Goal: Task Accomplishment & Management: Complete application form

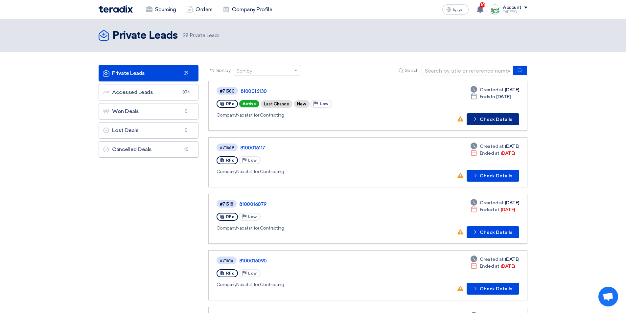
click at [497, 122] on button "Check details Check Details" at bounding box center [493, 119] width 53 height 12
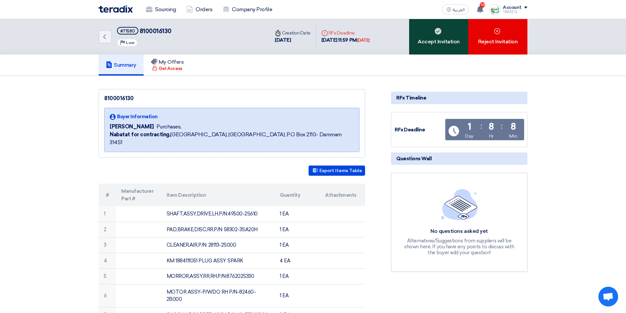
click at [424, 40] on div "Accept Invitation" at bounding box center [438, 36] width 59 height 35
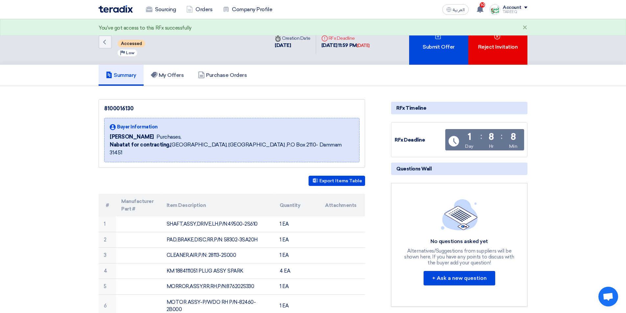
click at [424, 40] on div "Submit Offer" at bounding box center [438, 42] width 59 height 46
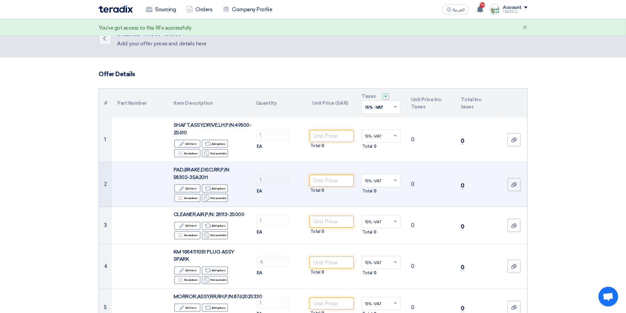
scroll to position [33, 0]
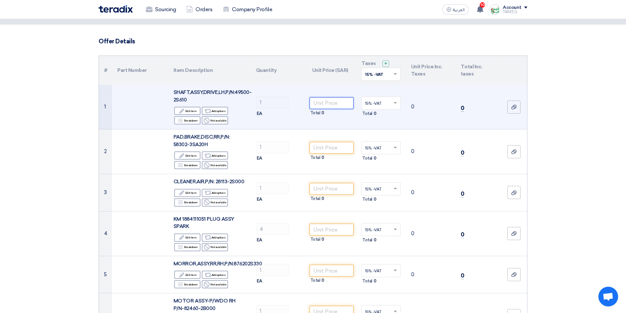
click at [335, 106] on input "number" at bounding box center [332, 103] width 44 height 12
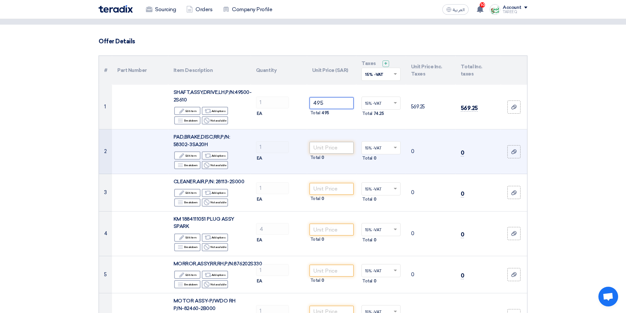
type input "495"
click at [336, 147] on input "number" at bounding box center [332, 148] width 44 height 12
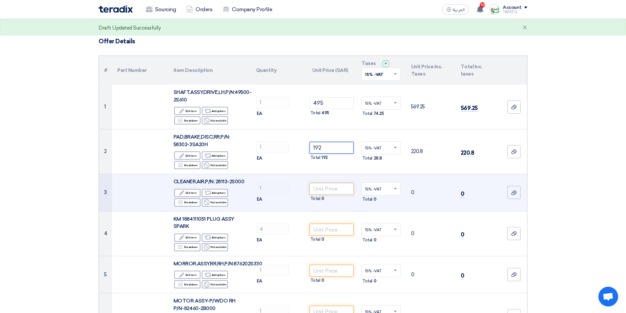
type input "192"
click at [336, 190] on input "number" at bounding box center [332, 189] width 44 height 12
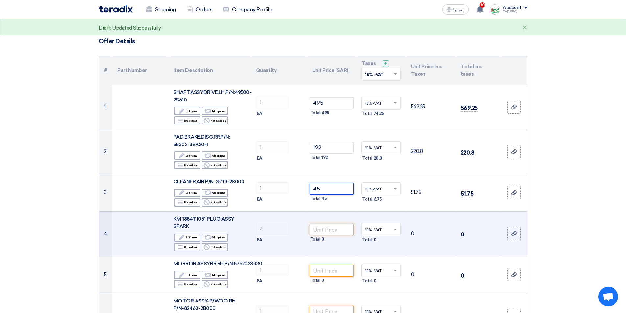
type input "45"
click at [334, 226] on input "number" at bounding box center [332, 230] width 44 height 12
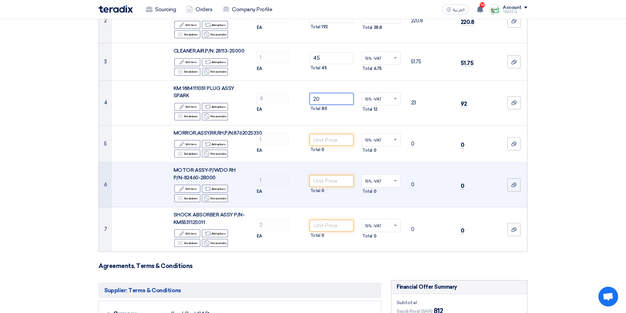
scroll to position [164, 0]
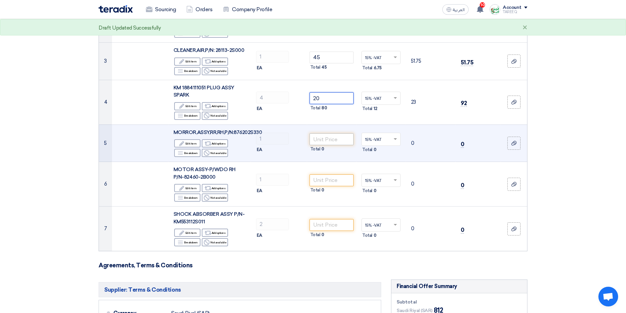
type input "20"
click at [321, 138] on input "number" at bounding box center [332, 139] width 44 height 12
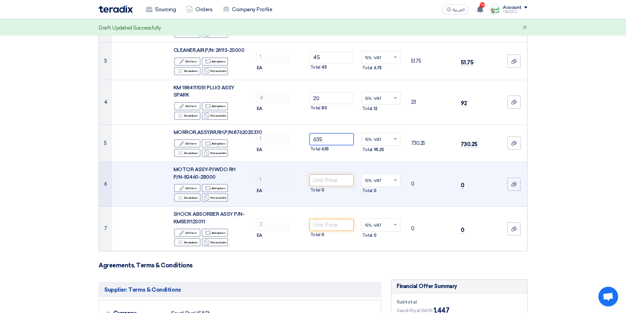
type input "635"
click at [315, 184] on input "number" at bounding box center [332, 181] width 44 height 12
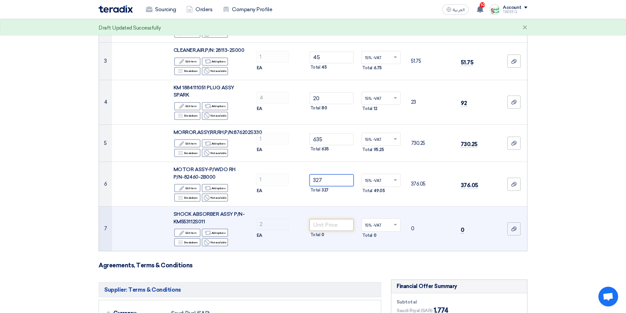
type input "327"
click at [338, 228] on input "number" at bounding box center [332, 225] width 44 height 12
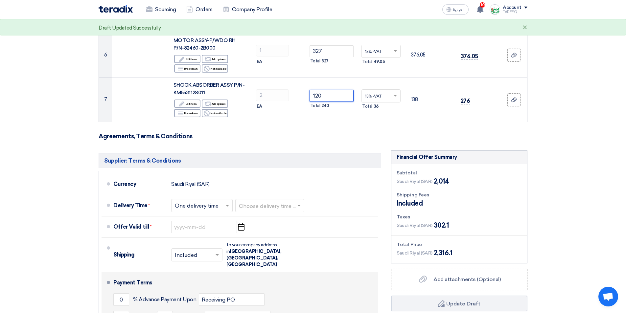
scroll to position [329, 0]
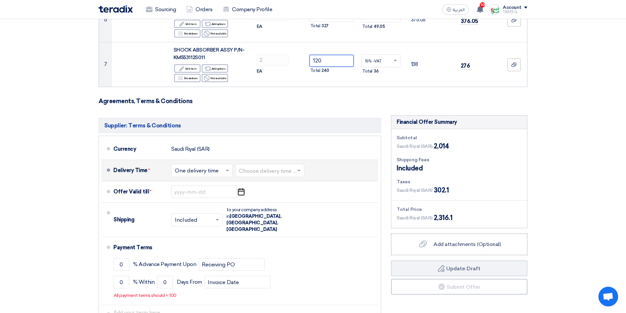
type input "120"
click at [276, 170] on input "text" at bounding box center [270, 172] width 62 height 10
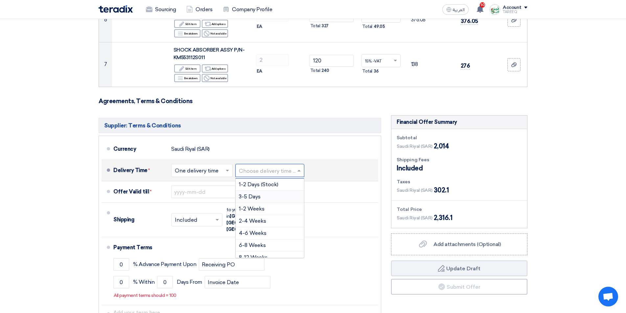
click at [249, 199] on span "3-5 Days" at bounding box center [250, 197] width 22 height 6
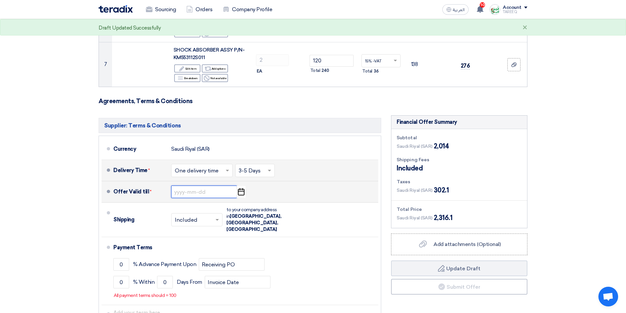
click at [195, 192] on input at bounding box center [204, 192] width 66 height 12
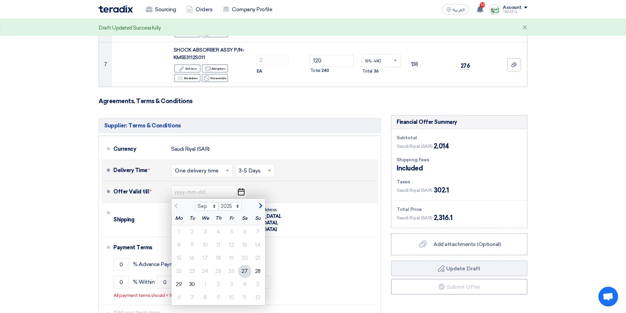
click at [259, 208] on span "button" at bounding box center [260, 206] width 4 height 6
select select "10"
click at [227, 233] on div "3" at bounding box center [231, 231] width 13 height 13
type input "10/3/2025"
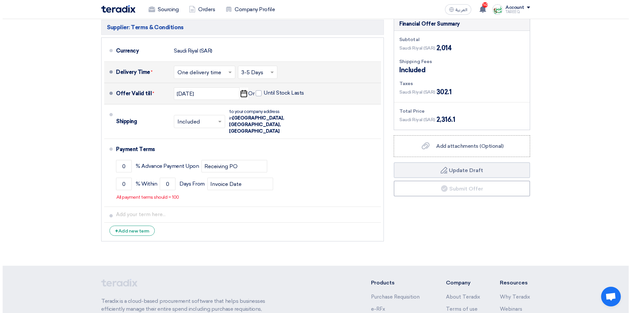
scroll to position [427, 0]
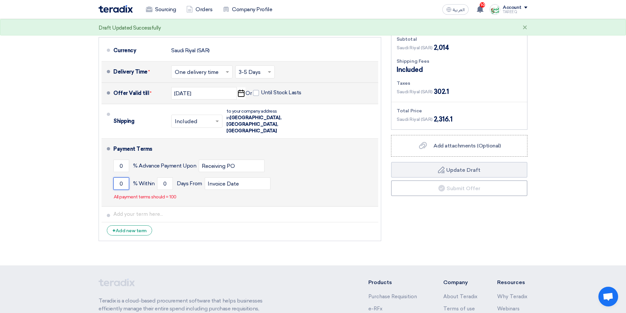
click at [120, 177] on input "0" at bounding box center [121, 183] width 16 height 12
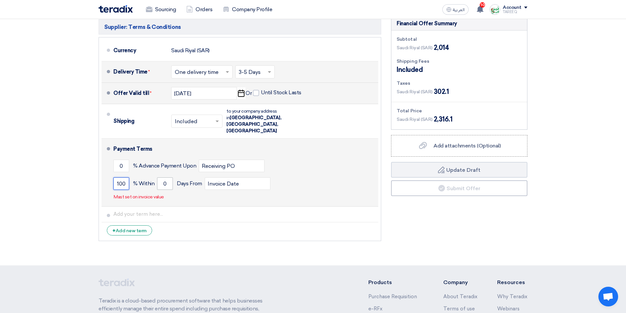
type input "100"
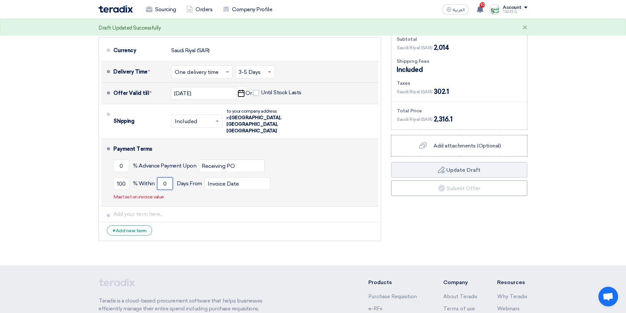
click at [157, 177] on input "0" at bounding box center [165, 183] width 16 height 12
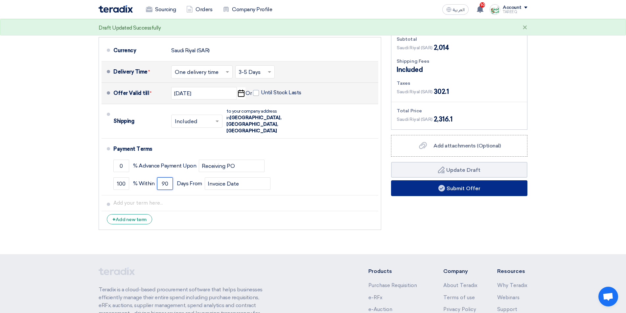
type input "90"
click at [423, 186] on button "Submit Offer" at bounding box center [459, 188] width 136 height 16
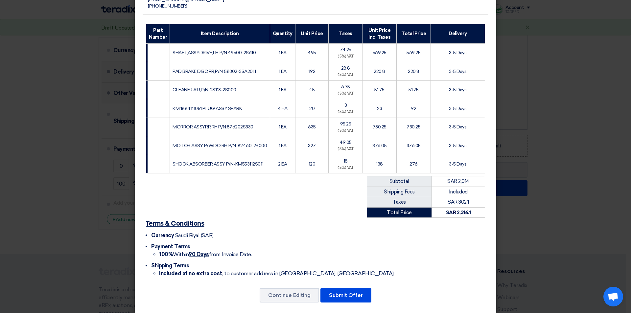
scroll to position [91, 0]
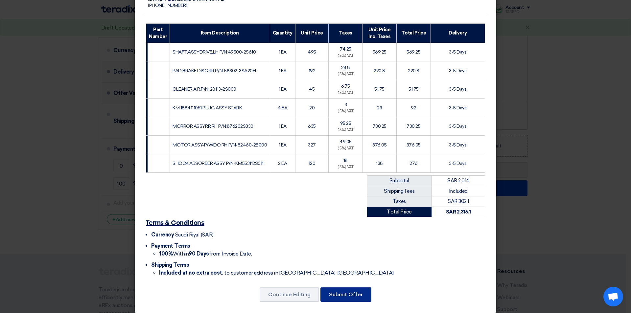
click at [324, 288] on button "Submit Offer" at bounding box center [345, 295] width 51 height 14
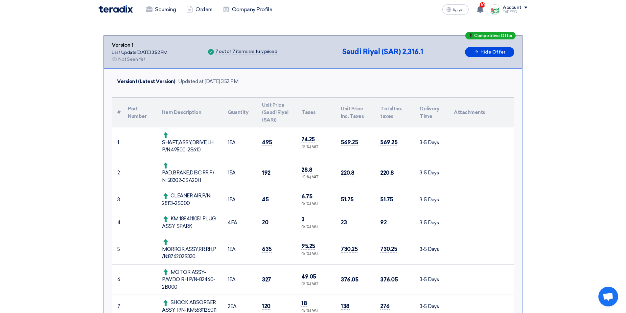
scroll to position [164, 0]
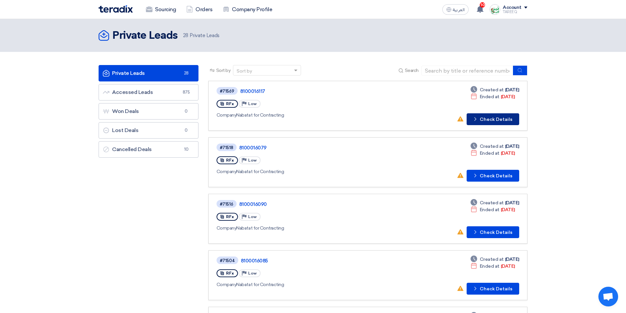
click at [492, 122] on button "Check details Check Details" at bounding box center [493, 119] width 53 height 12
click at [489, 179] on button "Check details Check Details" at bounding box center [493, 176] width 53 height 12
click at [499, 120] on button "Check details Check Details" at bounding box center [493, 119] width 53 height 12
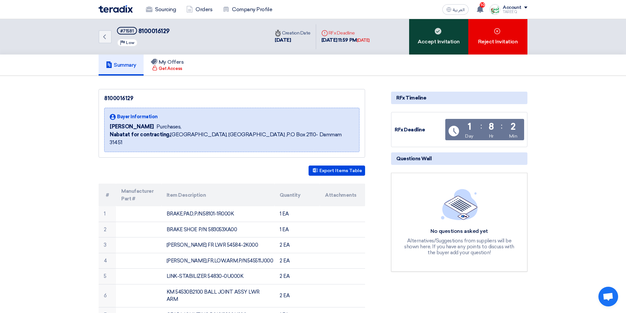
click at [426, 39] on div "Accept Invitation" at bounding box center [438, 36] width 59 height 35
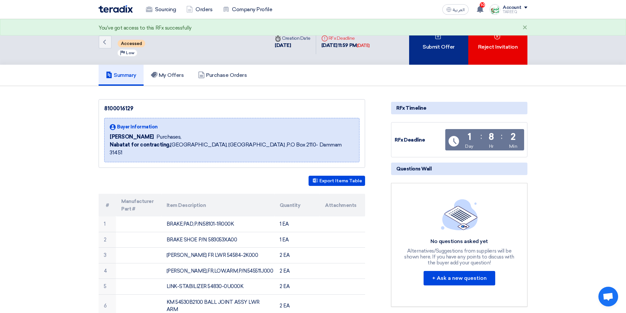
click at [428, 45] on div "Submit Offer" at bounding box center [438, 42] width 59 height 46
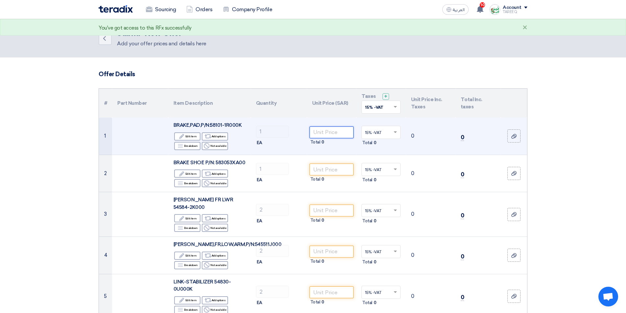
click at [337, 133] on input "number" at bounding box center [332, 133] width 44 height 12
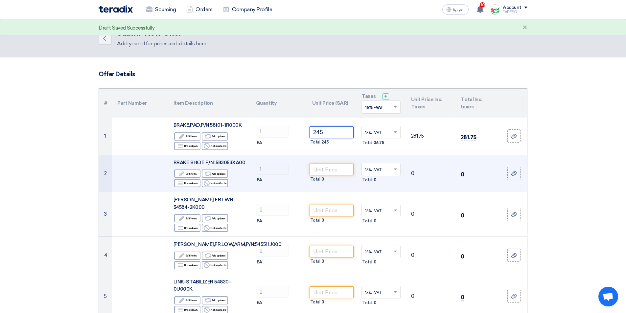
type input "245"
click at [331, 169] on input "number" at bounding box center [332, 170] width 44 height 12
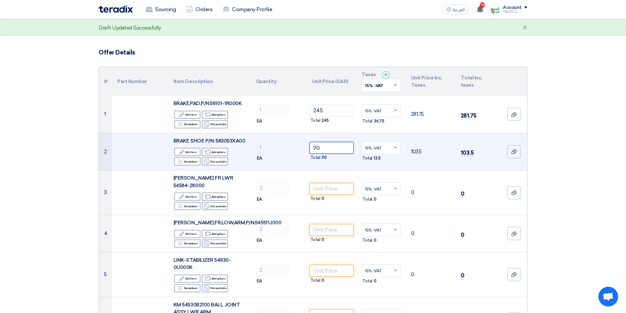
scroll to position [33, 0]
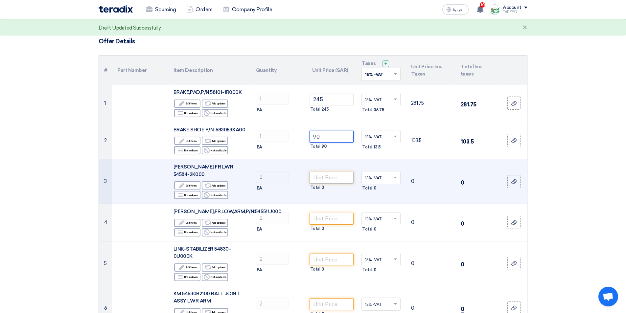
type input "90"
click at [329, 173] on input "number" at bounding box center [332, 178] width 44 height 12
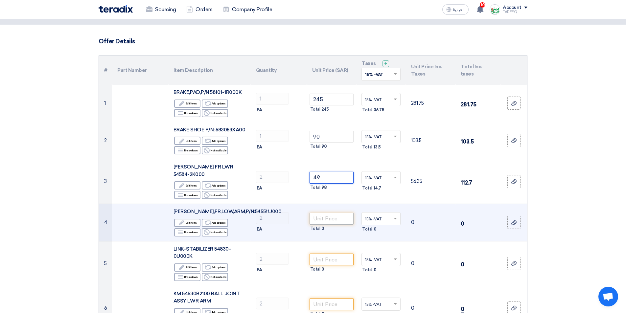
type input "49"
click at [329, 213] on input "number" at bounding box center [332, 219] width 44 height 12
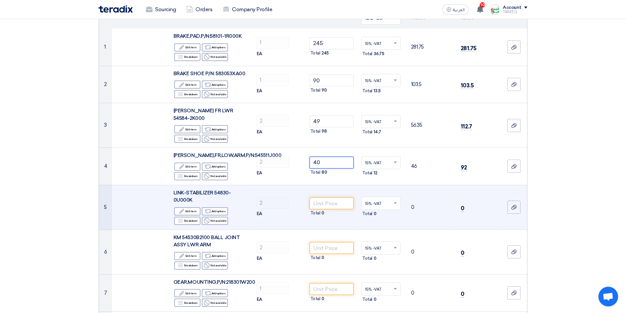
scroll to position [99, 0]
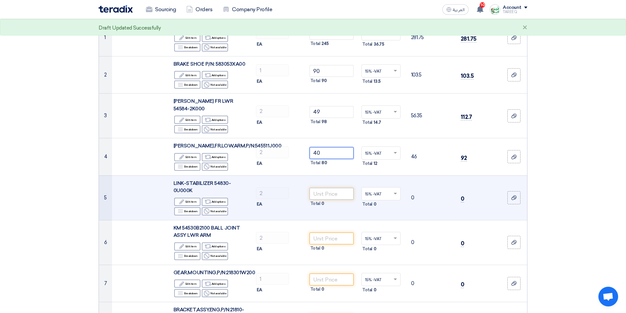
type input "40"
click at [329, 188] on input "number" at bounding box center [332, 194] width 44 height 12
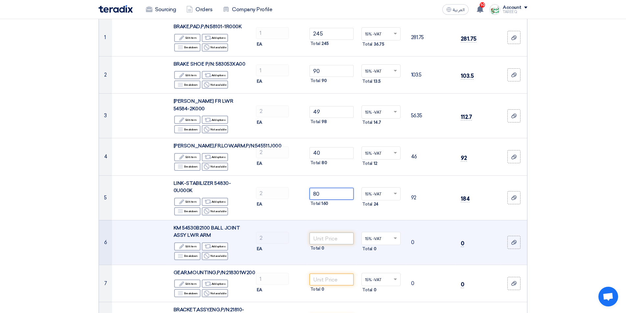
type input "80"
click at [321, 233] on input "number" at bounding box center [332, 239] width 44 height 12
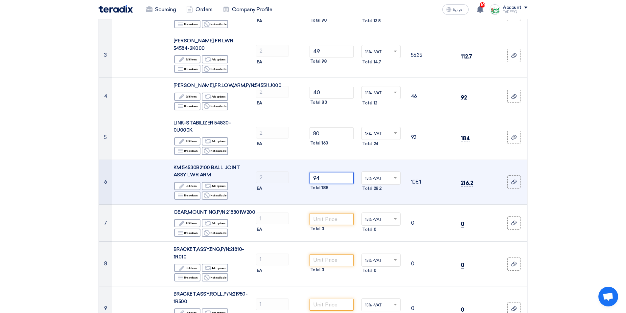
scroll to position [164, 0]
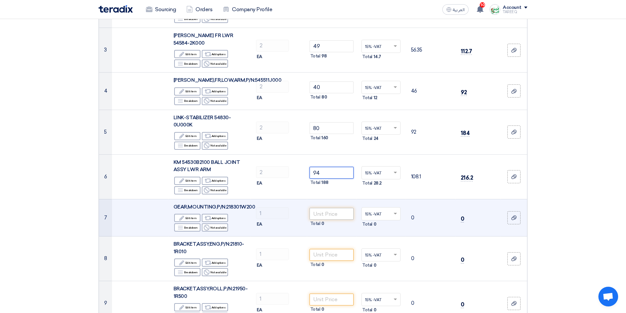
type input "94"
click at [328, 208] on input "number" at bounding box center [332, 214] width 44 height 12
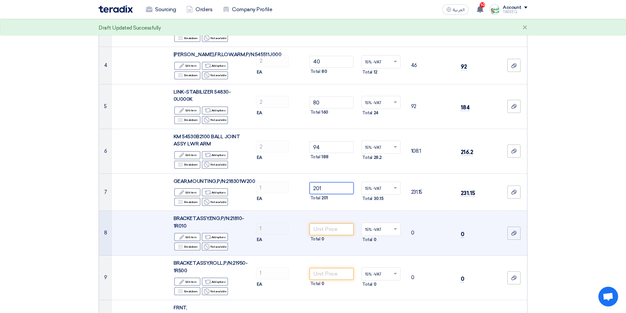
scroll to position [197, 0]
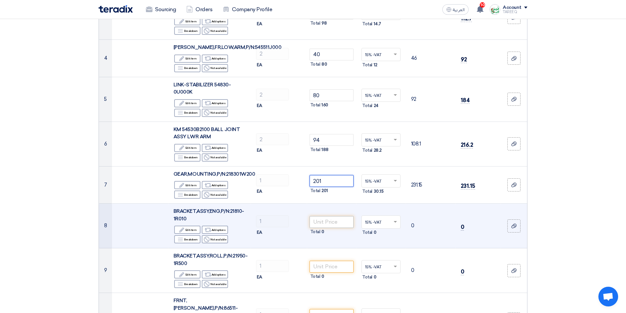
type input "201"
click at [330, 216] on input "number" at bounding box center [332, 222] width 44 height 12
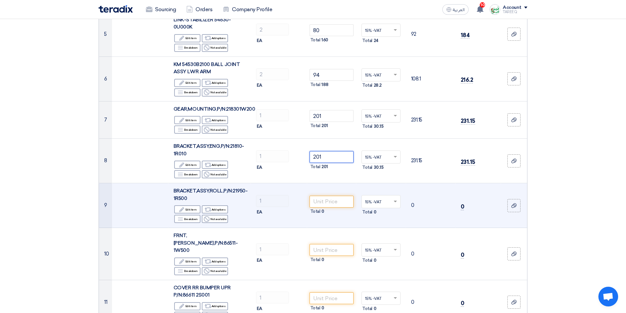
scroll to position [263, 0]
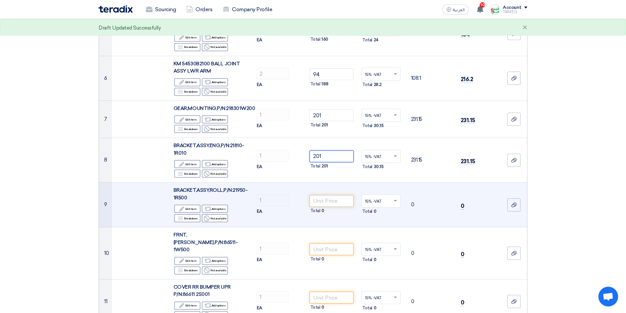
type input "201"
click at [331, 196] on input "number" at bounding box center [332, 201] width 44 height 12
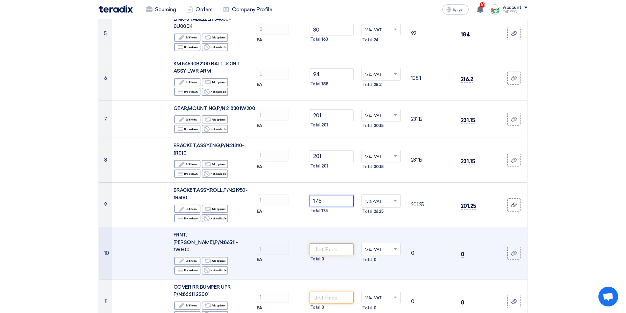
type input "175"
click at [331, 244] on input "number" at bounding box center [332, 250] width 44 height 12
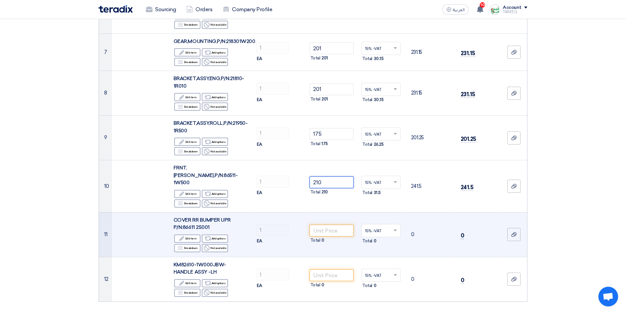
scroll to position [362, 0]
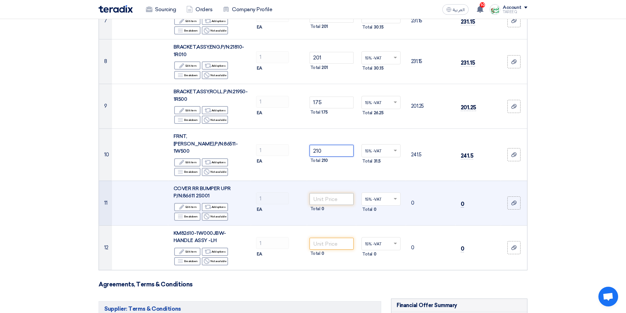
type input "210"
click at [331, 193] on input "number" at bounding box center [332, 199] width 44 height 12
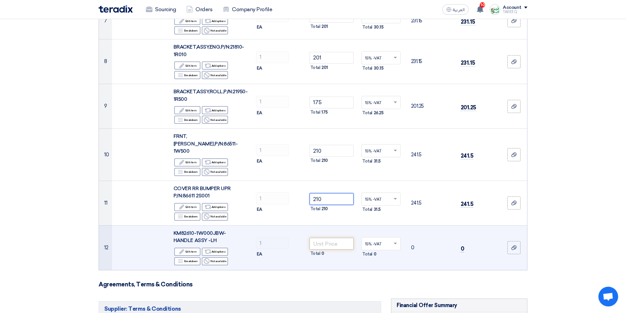
type input "210"
click at [330, 238] on input "number" at bounding box center [332, 244] width 44 height 12
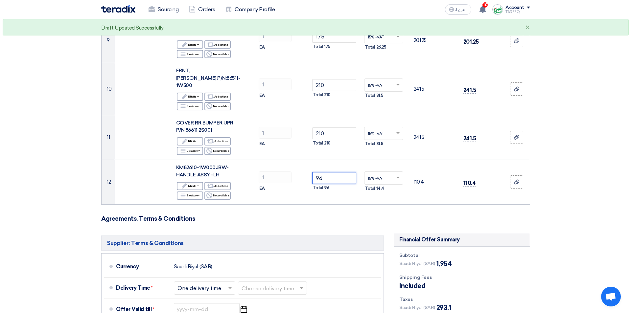
scroll to position [559, 0]
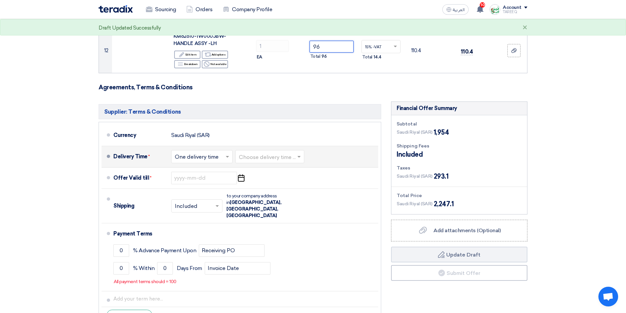
type input "96"
click at [272, 153] on input "text" at bounding box center [270, 158] width 62 height 10
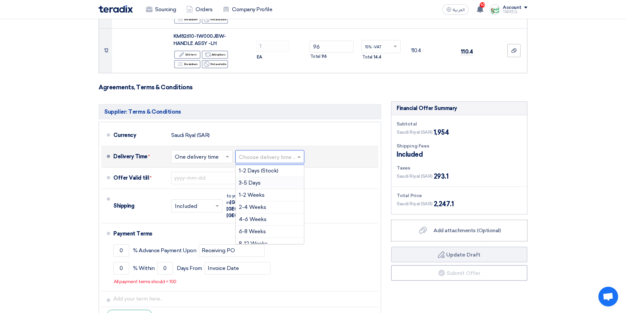
click at [250, 180] on span "3-5 Days" at bounding box center [250, 183] width 22 height 6
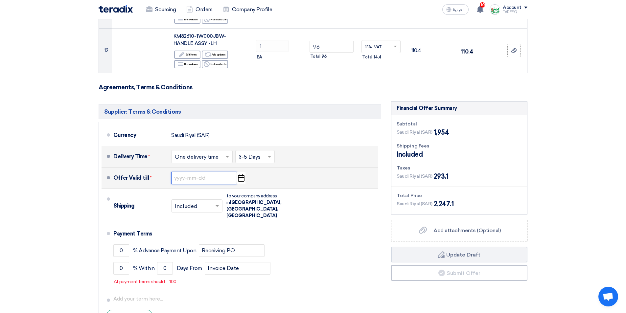
click at [198, 172] on input at bounding box center [204, 178] width 66 height 12
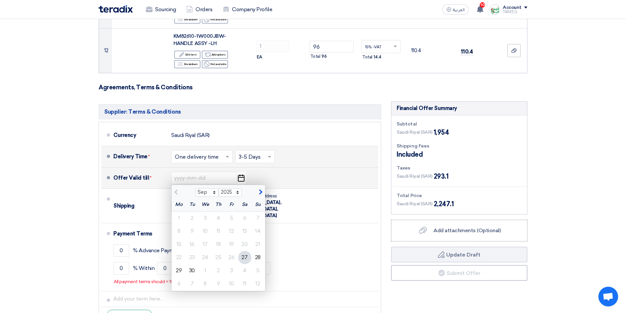
click at [257, 188] on button "button" at bounding box center [259, 191] width 11 height 7
select select "10"
click at [232, 212] on div "3" at bounding box center [231, 218] width 13 height 13
type input "10/3/2025"
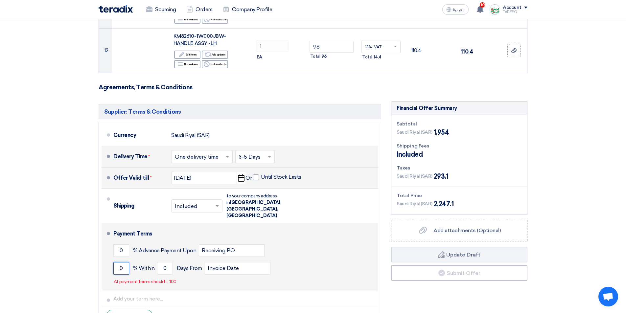
click at [119, 262] on input "0" at bounding box center [121, 268] width 16 height 12
type input "100"
click at [160, 262] on input "0" at bounding box center [165, 268] width 16 height 12
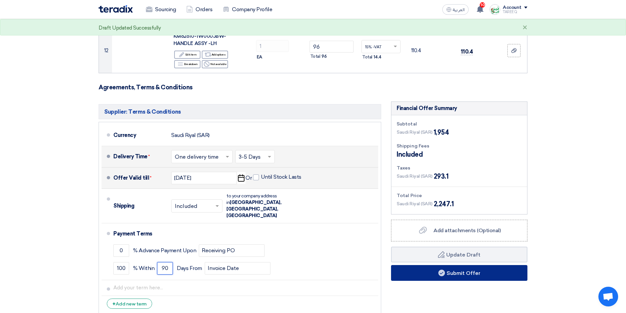
type input "90"
click at [432, 265] on button "Submit Offer" at bounding box center [459, 273] width 136 height 16
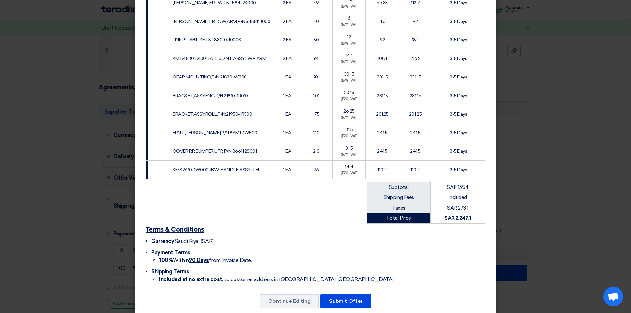
scroll to position [185, 0]
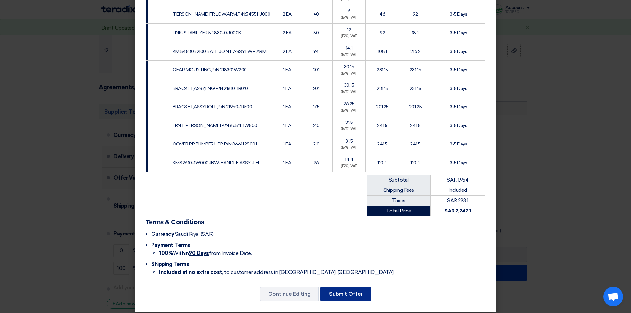
click at [349, 292] on button "Submit Offer" at bounding box center [345, 294] width 51 height 14
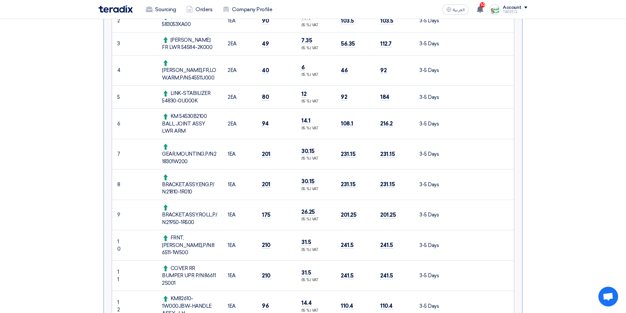
scroll to position [230, 0]
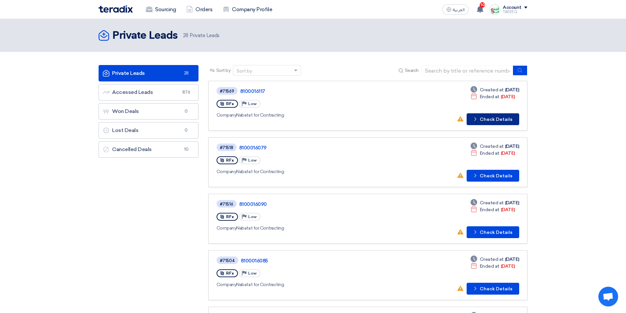
click at [495, 122] on button "Check details Check Details" at bounding box center [493, 119] width 53 height 12
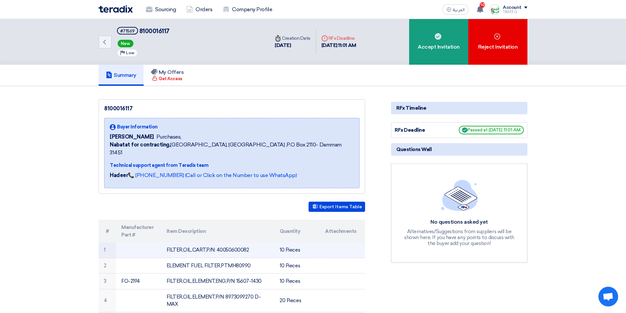
click at [231, 243] on td "FILTER,OIL,CART,P/N: 40050600082" at bounding box center [217, 250] width 113 height 15
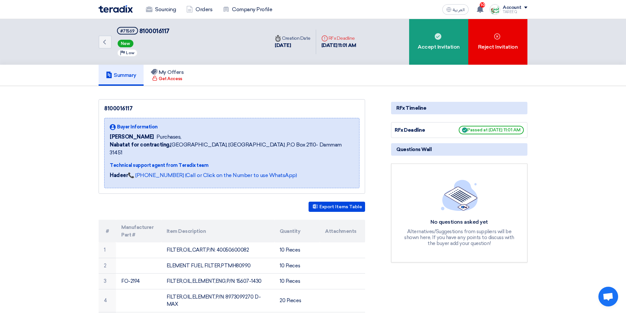
copy td "40050600082"
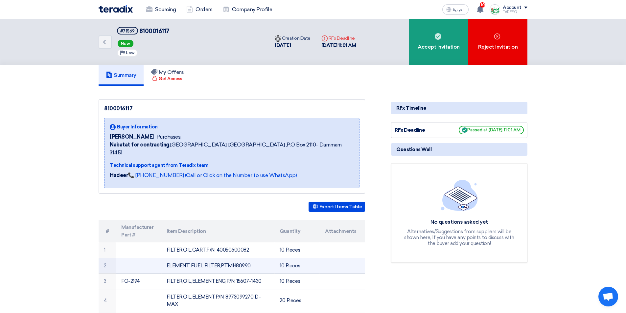
click at [241, 258] on td "ELEMENT FUEL FILTER,PTMH80990" at bounding box center [217, 266] width 113 height 16
click at [240, 258] on td "ELEMENT FUEL FILTER,PTMH80990" at bounding box center [217, 266] width 113 height 16
click at [237, 258] on td "ELEMENT FUEL FILTER,PTMH80990" at bounding box center [217, 266] width 113 height 16
click at [242, 258] on td "ELEMENT FUEL FILTER,PTMH80990" at bounding box center [217, 266] width 113 height 16
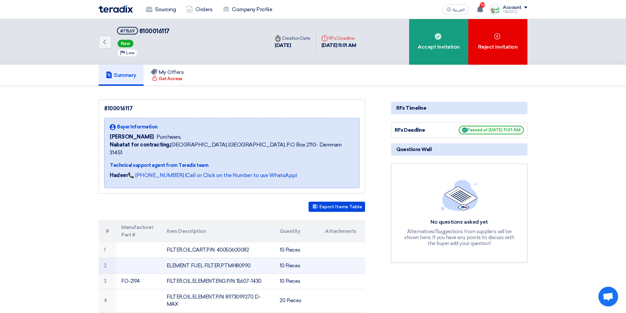
click at [241, 258] on td "ELEMENT FUEL FILTER,PTMH80990" at bounding box center [217, 266] width 113 height 16
drag, startPoint x: 234, startPoint y: 257, endPoint x: 290, endPoint y: 254, distance: 55.6
click at [290, 258] on tr "2 ELEMENT FUEL FILTER,PTMH80990 10 Pieces" at bounding box center [232, 266] width 267 height 16
click at [243, 258] on td "ELEMENT FUEL FILTER,PTMH80990" at bounding box center [217, 266] width 113 height 16
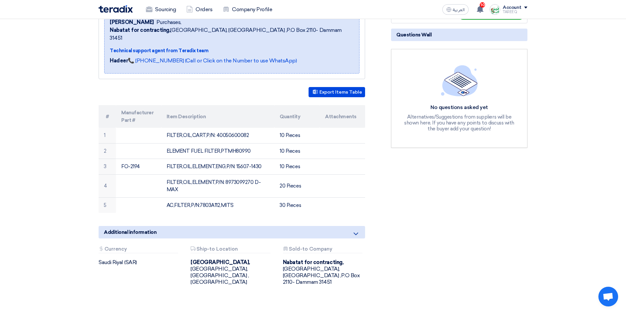
scroll to position [164, 0]
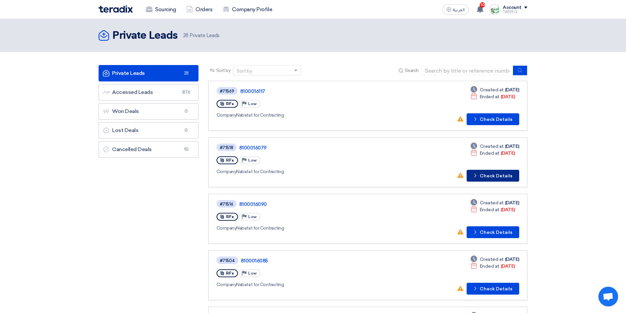
click at [489, 177] on button "Check details Check Details" at bounding box center [493, 176] width 53 height 12
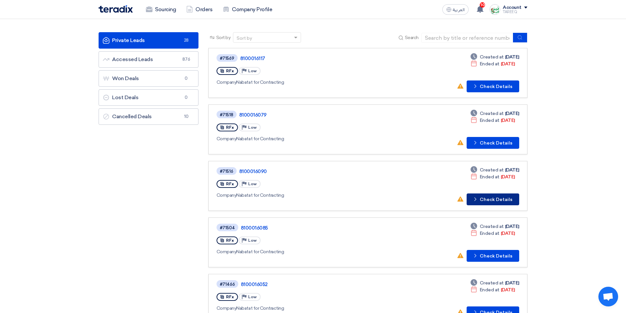
click at [489, 199] on button "Check details Check Details" at bounding box center [493, 200] width 53 height 12
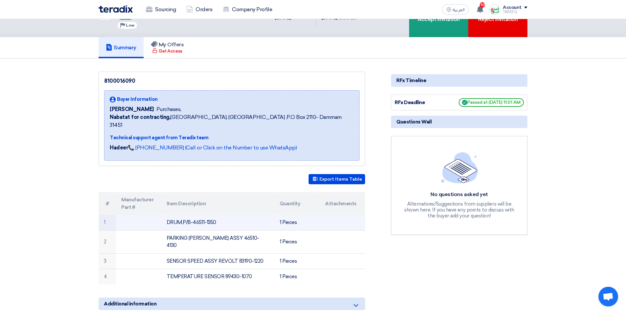
scroll to position [66, 0]
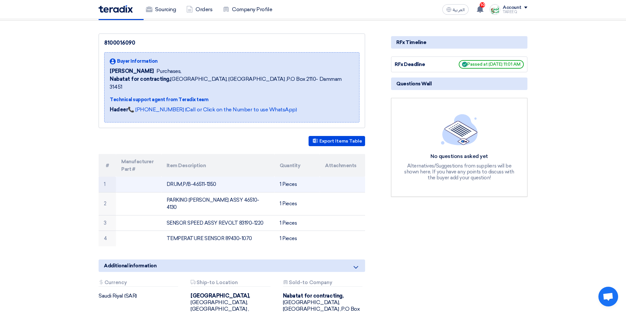
drag, startPoint x: 193, startPoint y: 177, endPoint x: 216, endPoint y: 177, distance: 23.3
click at [216, 177] on td "DRUM,P/B-46511-1350" at bounding box center [217, 184] width 113 height 15
copy td "46511-1350"
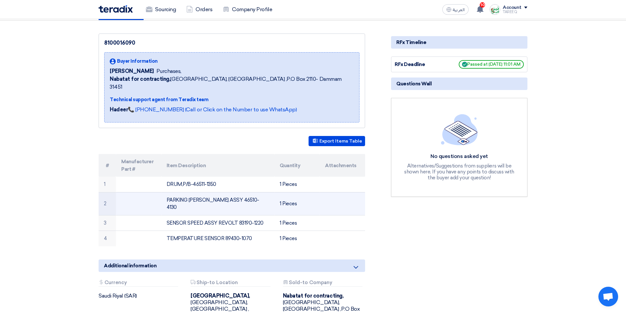
drag, startPoint x: 219, startPoint y: 193, endPoint x: 253, endPoint y: 193, distance: 34.2
click at [253, 193] on td "PARKING BRACK ASSY 46510-4130" at bounding box center [217, 203] width 113 height 23
copy td "46510-4130"
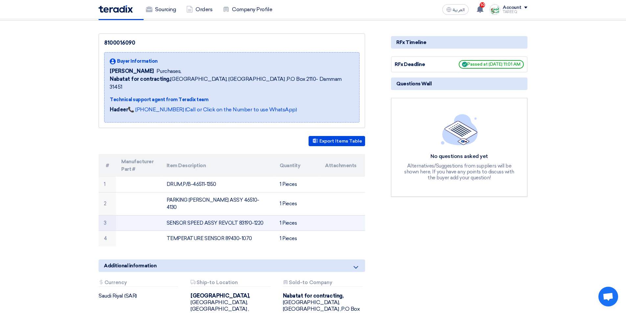
drag, startPoint x: 239, startPoint y: 206, endPoint x: 279, endPoint y: 208, distance: 40.2
click at [279, 215] on tr "3 SENSOR SPEED ASSY REVOLT 83190-1220 1 Pieces" at bounding box center [232, 223] width 267 height 16
copy tr "83190-1220"
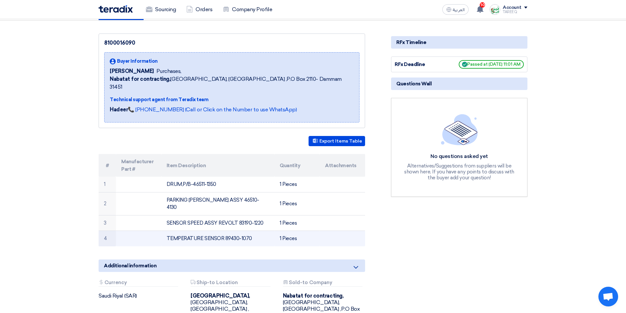
click at [230, 231] on td "TEMPERATURE SENSOR 89430-1070" at bounding box center [217, 238] width 113 height 15
click at [227, 231] on td "TEMPERATURE SENSOR 89430-1070" at bounding box center [217, 238] width 113 height 15
drag, startPoint x: 222, startPoint y: 223, endPoint x: 251, endPoint y: 224, distance: 29.6
click at [251, 231] on td "TEMPERATURE SENSOR 89430-1070" at bounding box center [217, 238] width 113 height 15
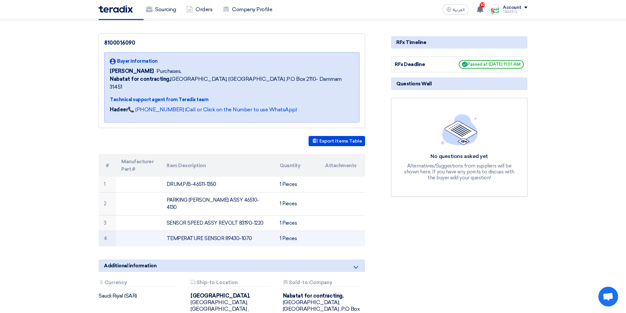
copy td "89430-1070"
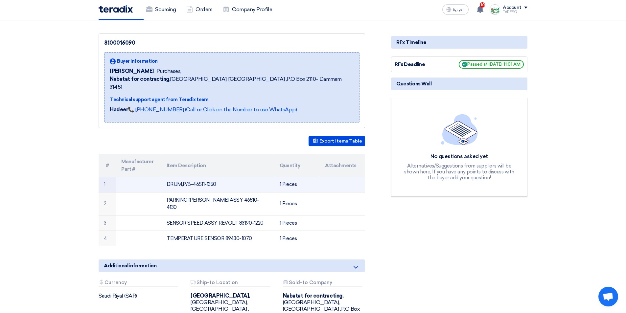
drag, startPoint x: 193, startPoint y: 177, endPoint x: 217, endPoint y: 179, distance: 24.2
click at [217, 179] on td "DRUM,P/B-46511-1350" at bounding box center [217, 184] width 113 height 15
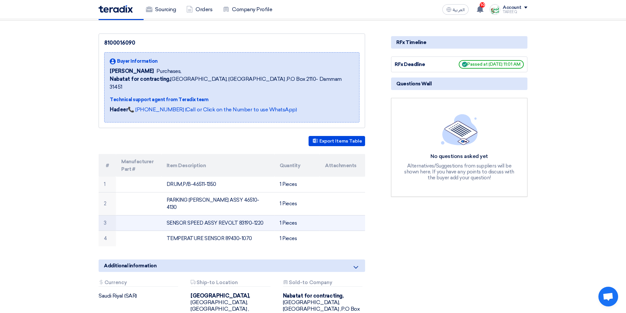
copy td "46511-1350"
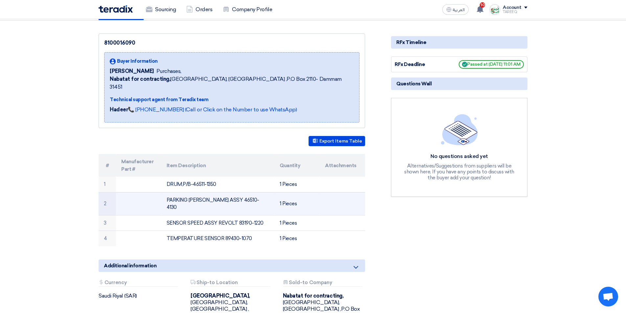
drag, startPoint x: 220, startPoint y: 191, endPoint x: 246, endPoint y: 194, distance: 26.2
click at [246, 194] on td "PARKING BRACK ASSY 46510-4130" at bounding box center [217, 203] width 113 height 23
copy td "46510-4130"
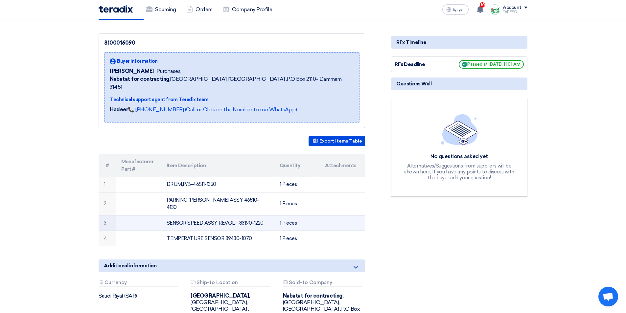
drag, startPoint x: 238, startPoint y: 208, endPoint x: 272, endPoint y: 209, distance: 34.5
click at [272, 215] on td "SENSOR SPEED ASSY REVOLT 83190-1220" at bounding box center [217, 223] width 113 height 16
copy td "83190-1220"
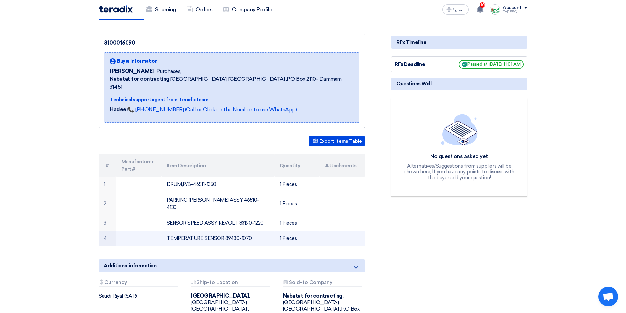
drag, startPoint x: 224, startPoint y: 223, endPoint x: 248, endPoint y: 226, distance: 24.2
click at [248, 231] on td "TEMPERATURE SENSOR 89430-1070" at bounding box center [217, 238] width 113 height 15
click at [243, 231] on td "TEMPERATURE SENSOR 89430-1070" at bounding box center [217, 238] width 113 height 15
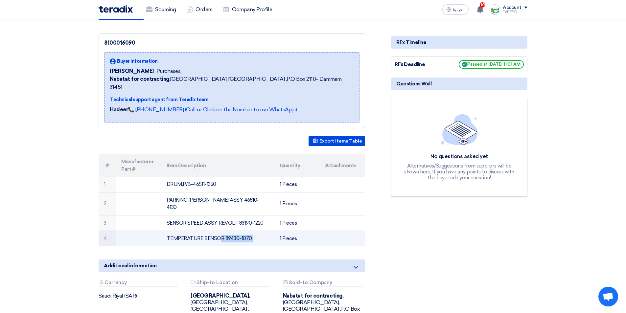
click at [226, 231] on td "TEMPERATURE SENSOR 89430-1070" at bounding box center [217, 238] width 113 height 15
click at [228, 231] on td "TEMPERATURE SENSOR 89430-1070" at bounding box center [217, 238] width 113 height 15
click at [236, 231] on td "TEMPERATURE SENSOR 89430-1070" at bounding box center [217, 238] width 113 height 15
click at [260, 231] on td "TEMPERATURE SENSOR 89430-1070" at bounding box center [217, 238] width 113 height 15
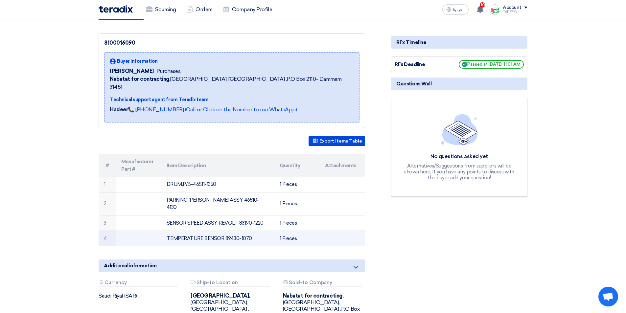
drag, startPoint x: 224, startPoint y: 223, endPoint x: 250, endPoint y: 224, distance: 26.0
click at [250, 231] on td "TEMPERATURE SENSOR 89430-1070" at bounding box center [217, 238] width 113 height 15
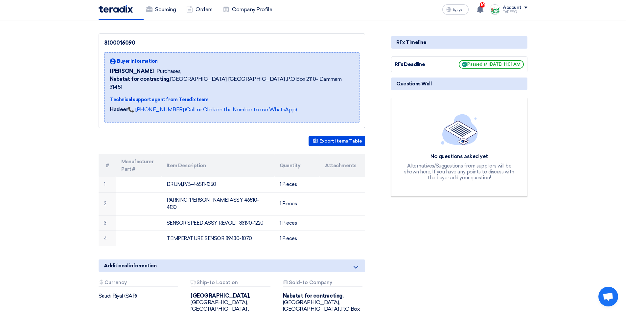
copy td "89430-1070"
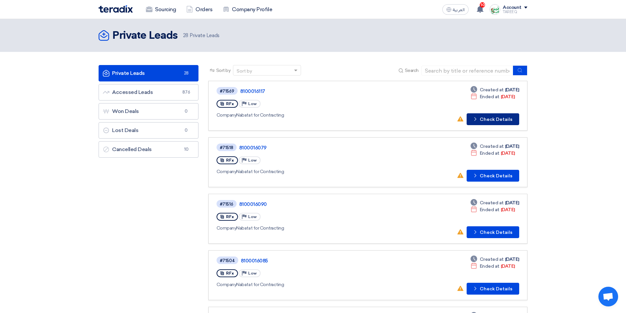
click at [497, 118] on button "Check details Check Details" at bounding box center [493, 119] width 53 height 12
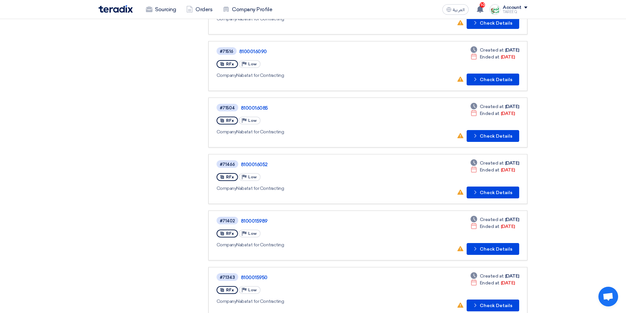
scroll to position [164, 0]
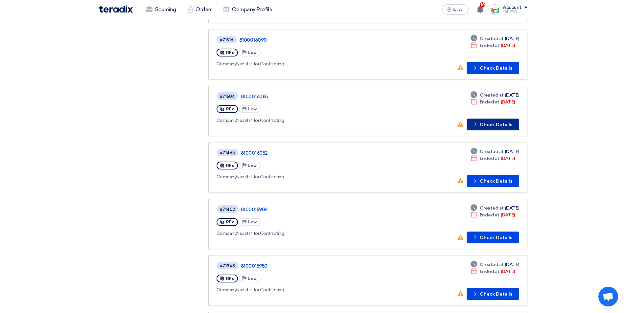
click at [495, 125] on button "Check details Check Details" at bounding box center [493, 125] width 53 height 12
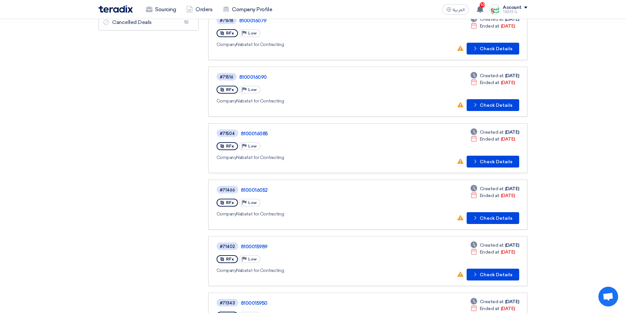
scroll to position [164, 0]
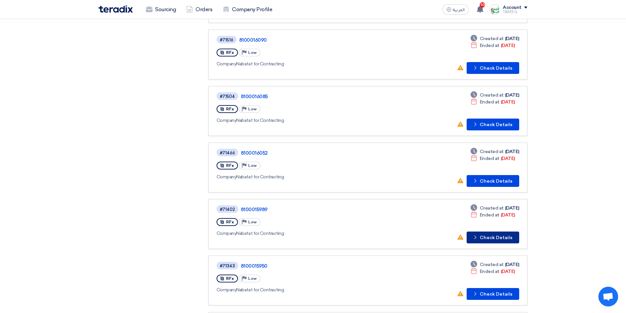
click at [488, 240] on button "Check details Check Details" at bounding box center [493, 238] width 53 height 12
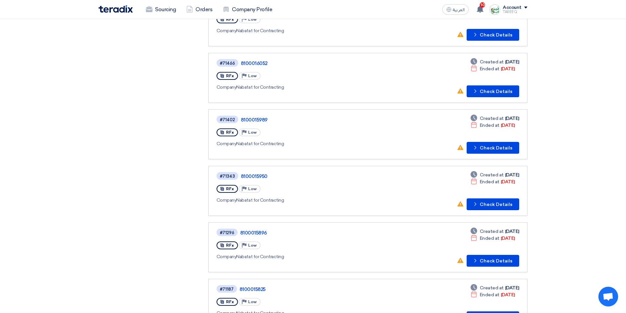
scroll to position [263, 0]
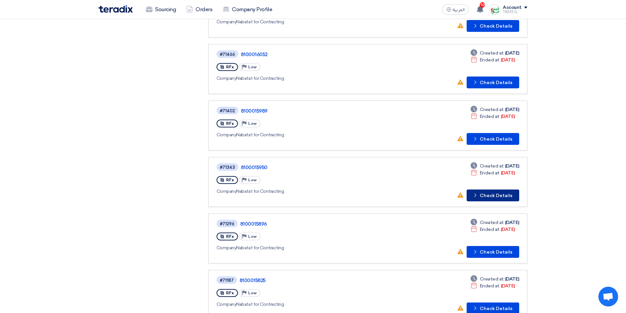
click at [493, 201] on button "Check details Check Details" at bounding box center [493, 196] width 53 height 12
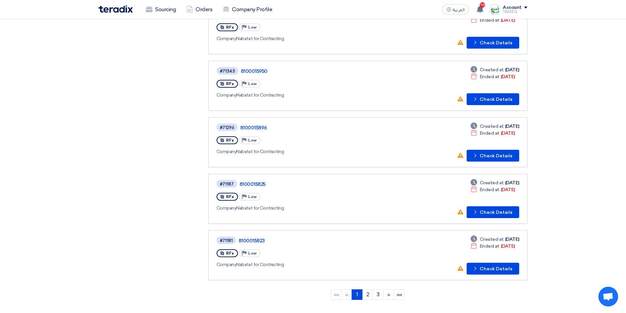
scroll to position [378, 0]
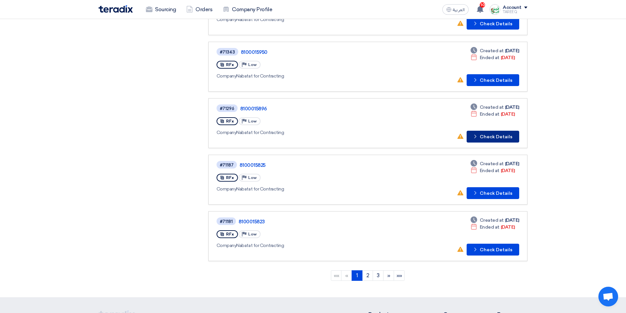
click at [489, 132] on button "Check details Check Details" at bounding box center [493, 137] width 53 height 12
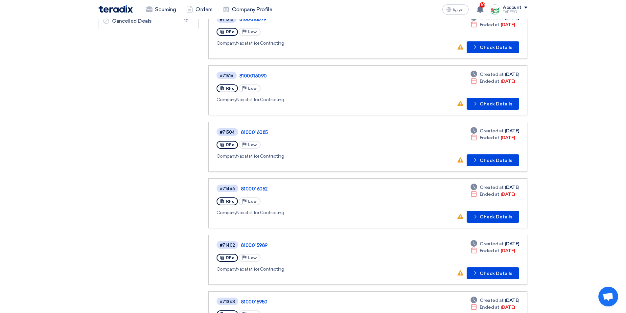
scroll to position [131, 0]
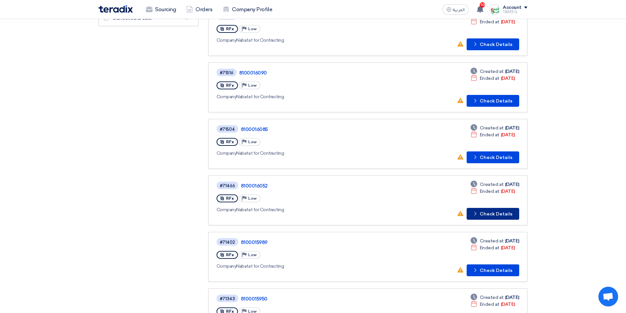
click at [499, 212] on button "Check details Check Details" at bounding box center [493, 214] width 53 height 12
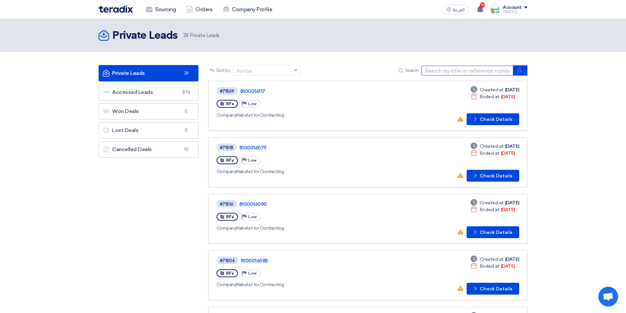
click at [468, 72] on input at bounding box center [467, 71] width 92 height 10
type input "71576"
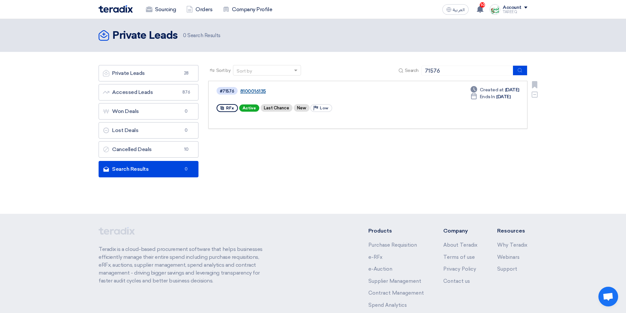
click at [252, 92] on link "8100016135" at bounding box center [322, 91] width 164 height 6
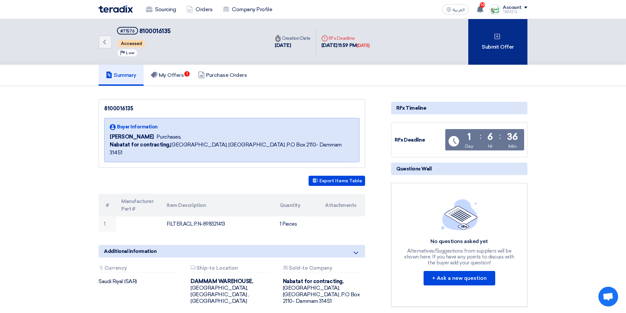
click at [504, 44] on div "Submit Offer" at bounding box center [497, 42] width 59 height 46
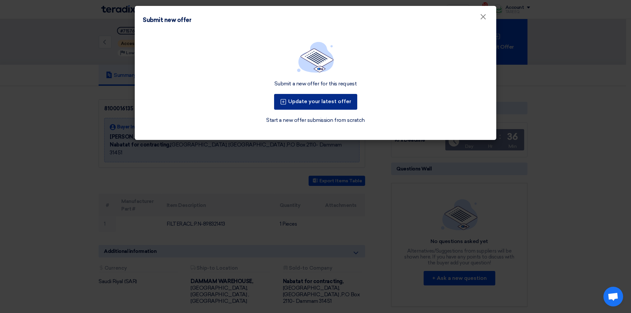
click at [321, 102] on button "Update your latest offer" at bounding box center [315, 102] width 83 height 16
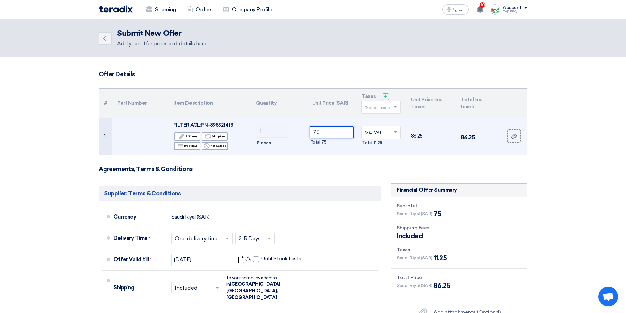
drag, startPoint x: 342, startPoint y: 127, endPoint x: 293, endPoint y: 136, distance: 50.2
click at [293, 136] on tr "1 FILTER,ACL:P.N-898321413 Edit Edit item Alternative Add options Breakdown Rej…" at bounding box center [313, 136] width 428 height 37
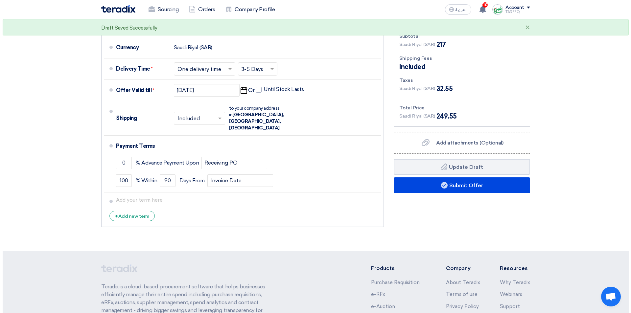
scroll to position [230, 0]
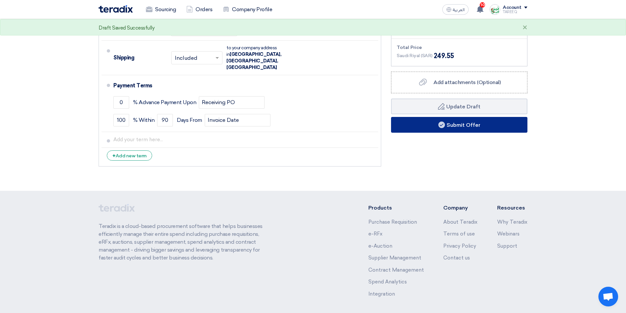
type input "217"
click at [415, 122] on button "Submit Offer" at bounding box center [459, 125] width 136 height 16
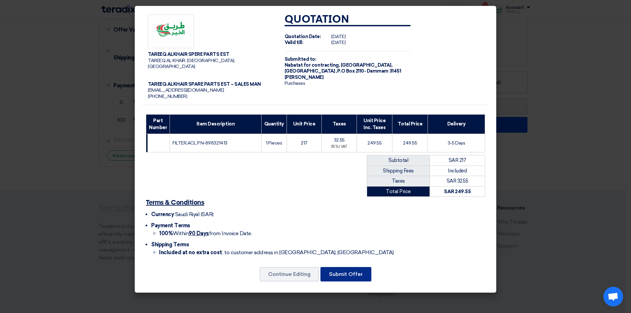
click at [339, 267] on button "Submit Offer" at bounding box center [345, 274] width 51 height 14
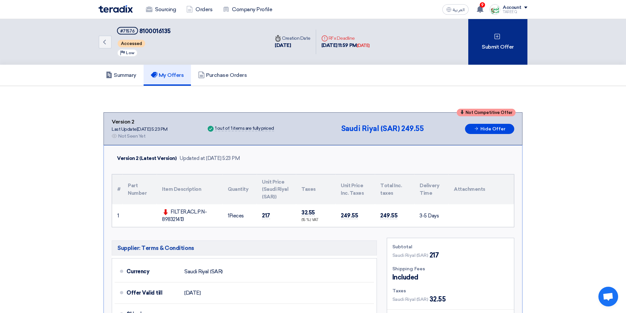
click at [511, 38] on div "Submit Offer" at bounding box center [497, 42] width 59 height 46
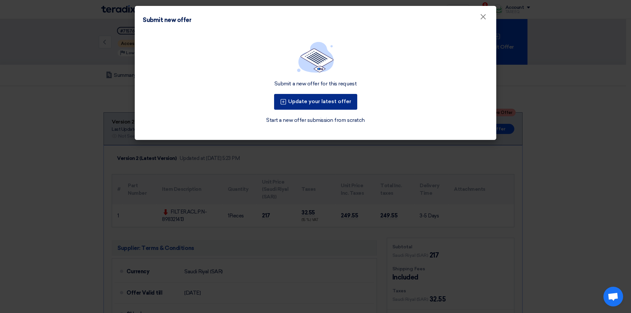
click at [320, 105] on button "Update your latest offer" at bounding box center [315, 102] width 83 height 16
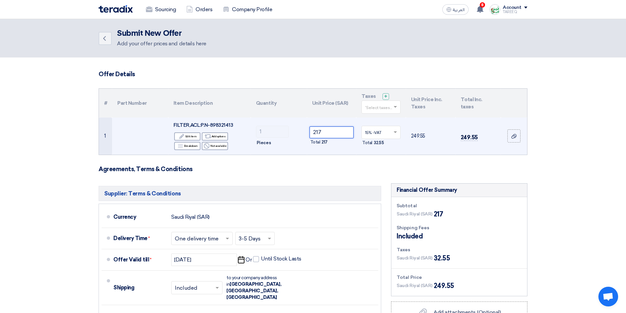
drag, startPoint x: 324, startPoint y: 133, endPoint x: 242, endPoint y: 140, distance: 82.8
click at [260, 140] on tr "1 FILTER,ACL:P.N-898321413 Edit Edit item Alternative Add options Breakdown Rej…" at bounding box center [313, 136] width 428 height 37
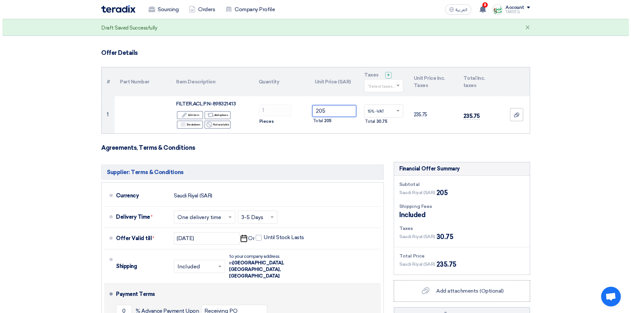
scroll to position [164, 0]
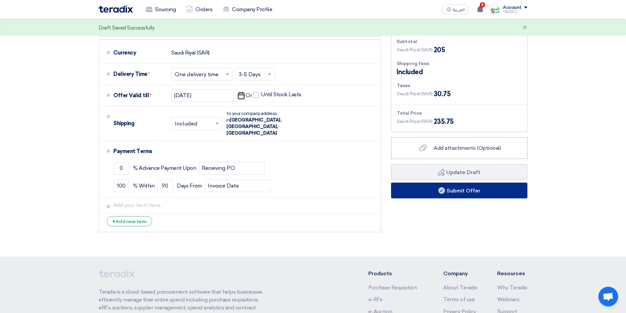
type input "205"
click at [424, 193] on button "Submit Offer" at bounding box center [459, 191] width 136 height 16
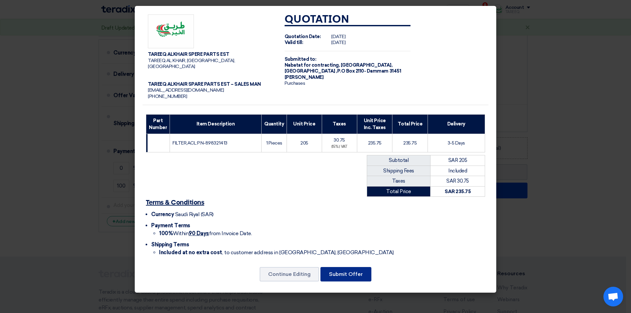
click at [335, 267] on button "Submit Offer" at bounding box center [345, 274] width 51 height 14
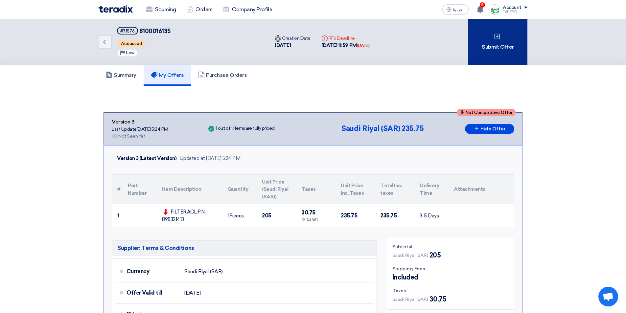
click at [473, 41] on div "Submit Offer" at bounding box center [497, 42] width 59 height 46
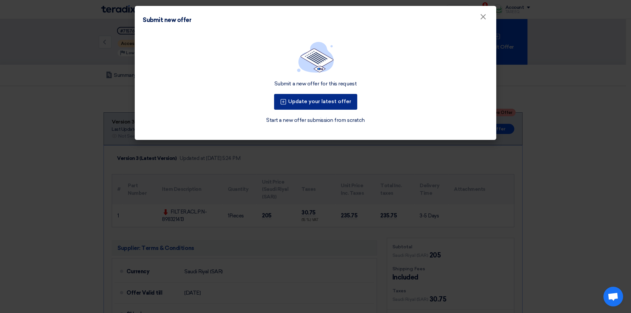
click at [339, 99] on button "Update your latest offer" at bounding box center [315, 102] width 83 height 16
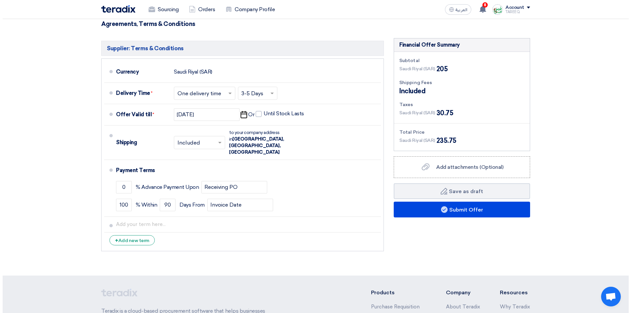
scroll to position [164, 0]
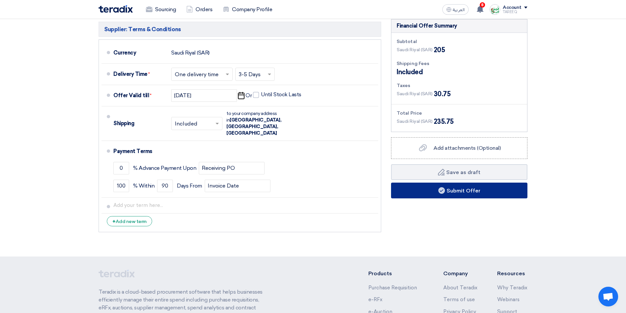
click at [444, 191] on use at bounding box center [441, 190] width 7 height 7
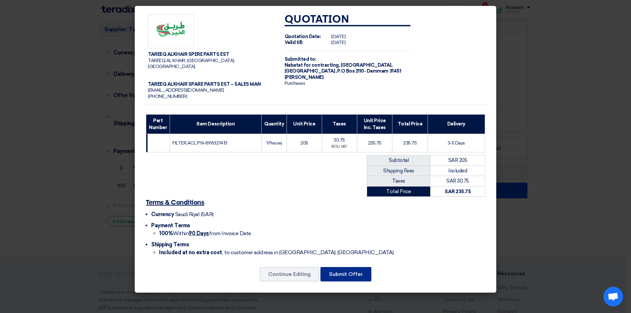
click at [348, 267] on button "Submit Offer" at bounding box center [345, 274] width 51 height 14
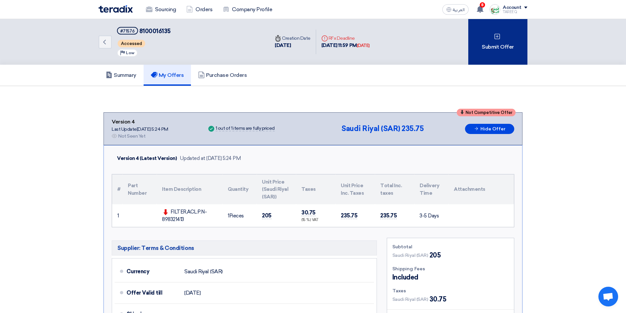
click at [487, 50] on div "Submit Offer" at bounding box center [497, 42] width 59 height 46
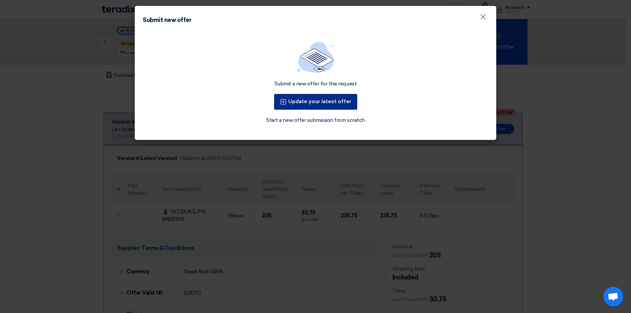
click at [329, 101] on button "Update your latest offer" at bounding box center [315, 102] width 83 height 16
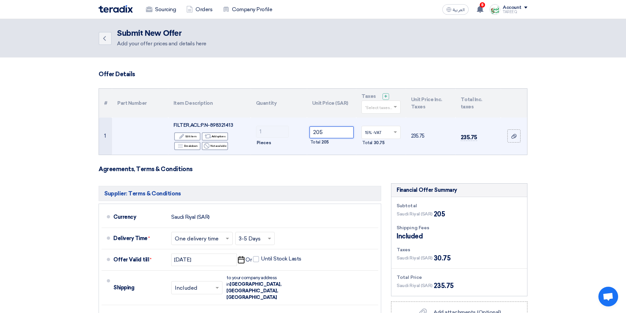
drag, startPoint x: 301, startPoint y: 140, endPoint x: 249, endPoint y: 146, distance: 52.6
click at [249, 146] on tr "1 FILTER,ACL:P.N-898321413 Edit Edit item Alternative Add options Breakdown Rej…" at bounding box center [313, 136] width 428 height 37
type input "1"
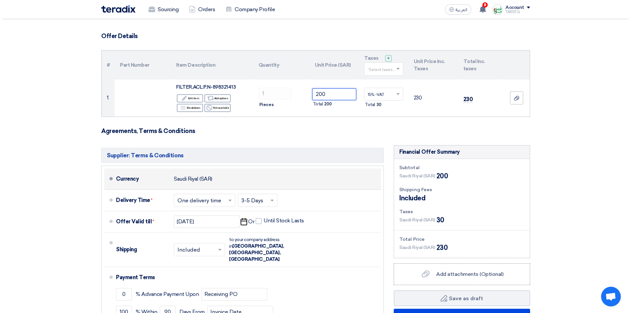
scroll to position [99, 0]
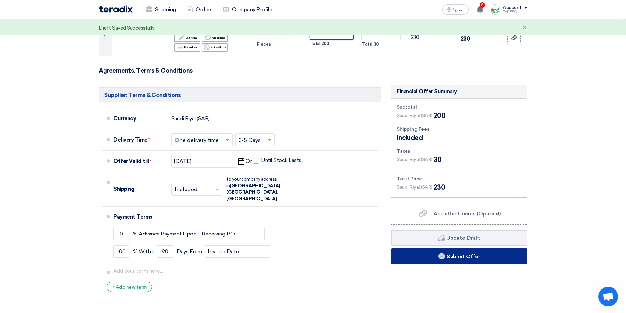
type input "200"
click at [445, 257] on button "Submit Offer" at bounding box center [459, 256] width 136 height 16
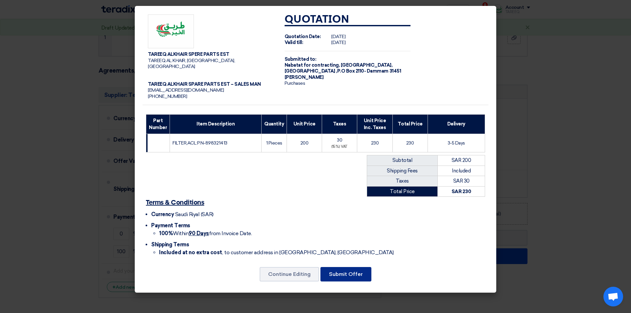
click at [360, 268] on button "Submit Offer" at bounding box center [345, 274] width 51 height 14
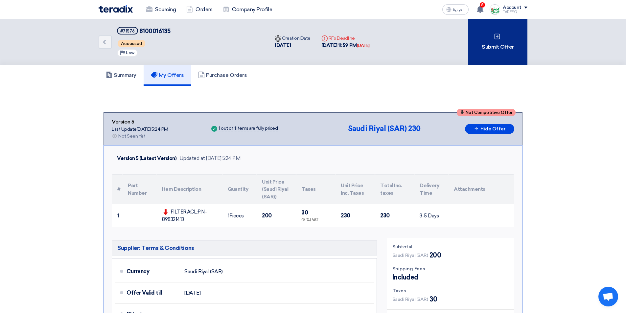
click at [498, 54] on div "Submit Offer" at bounding box center [497, 42] width 59 height 46
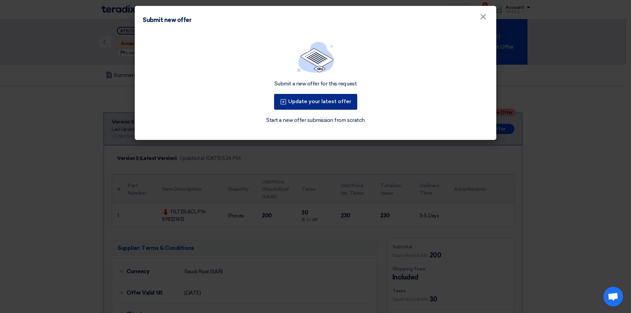
click at [304, 102] on button "Update your latest offer" at bounding box center [315, 102] width 83 height 16
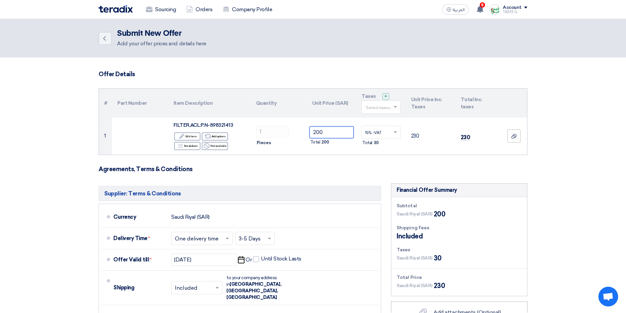
drag, startPoint x: 335, startPoint y: 130, endPoint x: 139, endPoint y: 176, distance: 201.5
click at [139, 176] on form "Offer Details # Part Number Item Description Quantity Unit Price (SAR) Taxes + …" at bounding box center [313, 235] width 429 height 329
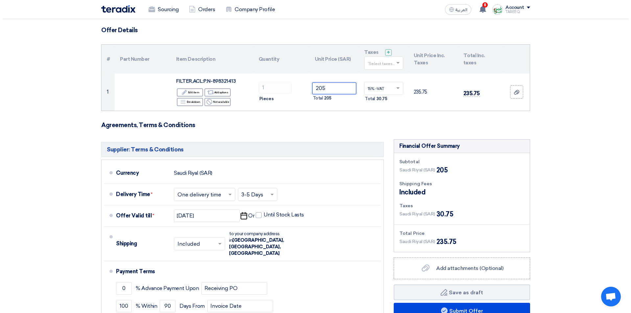
scroll to position [99, 0]
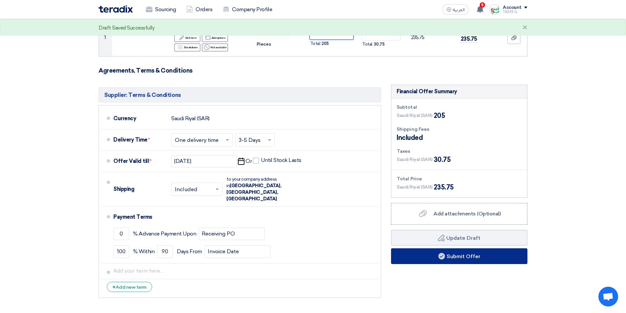
type input "205"
click at [444, 255] on use at bounding box center [441, 256] width 7 height 7
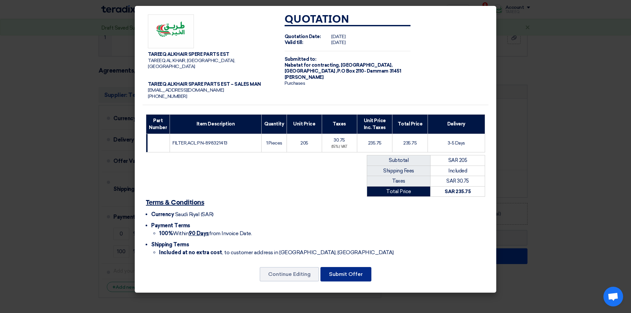
click at [342, 268] on button "Submit Offer" at bounding box center [345, 274] width 51 height 14
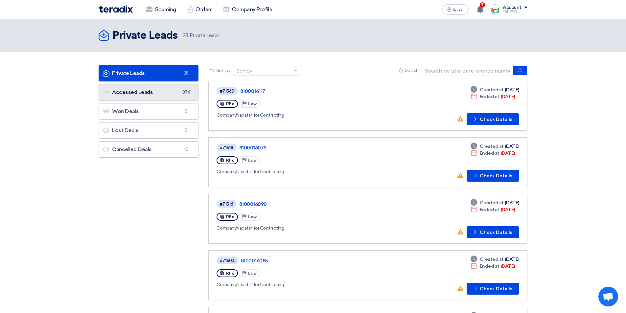
click at [163, 93] on link "Accessed Leads Accessed Leads 876" at bounding box center [149, 92] width 100 height 16
